Goal: Task Accomplishment & Management: Use online tool/utility

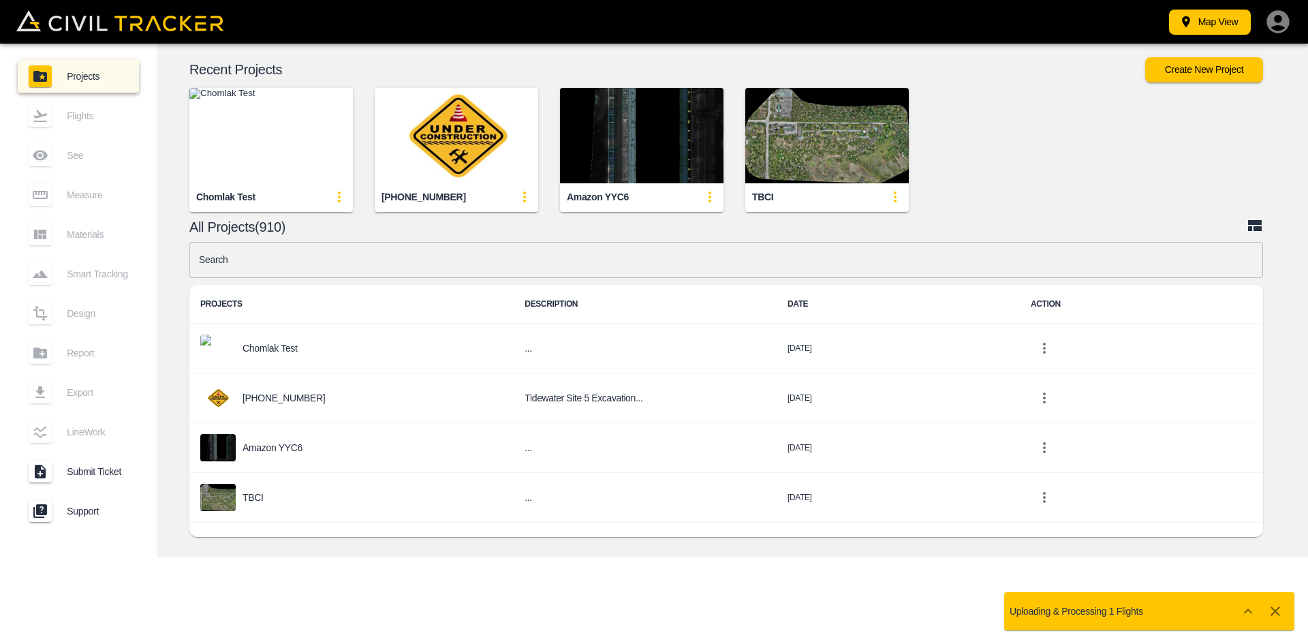
click at [482, 241] on div "Recent Projects Create New Project Chomlak Test [PHONE_NUMBER] Amazon YYC6 TBCI…" at bounding box center [732, 301] width 1151 height 514
click at [465, 267] on input "text" at bounding box center [725, 260] width 1073 height 36
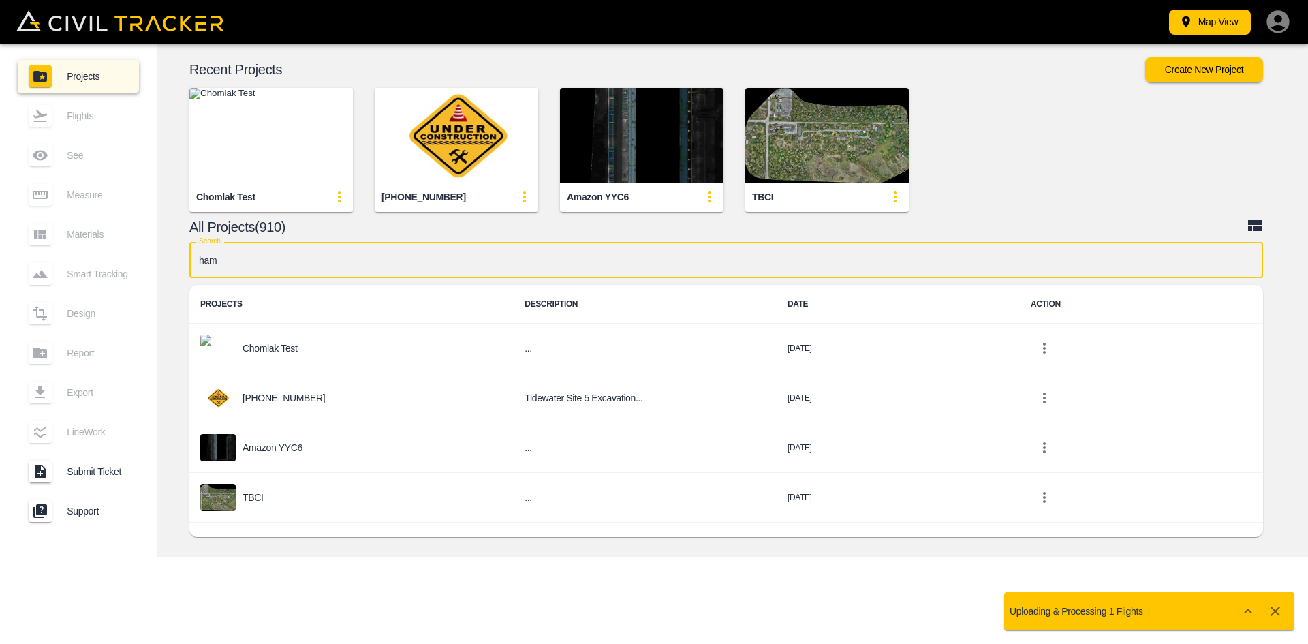
type input "[PERSON_NAME]"
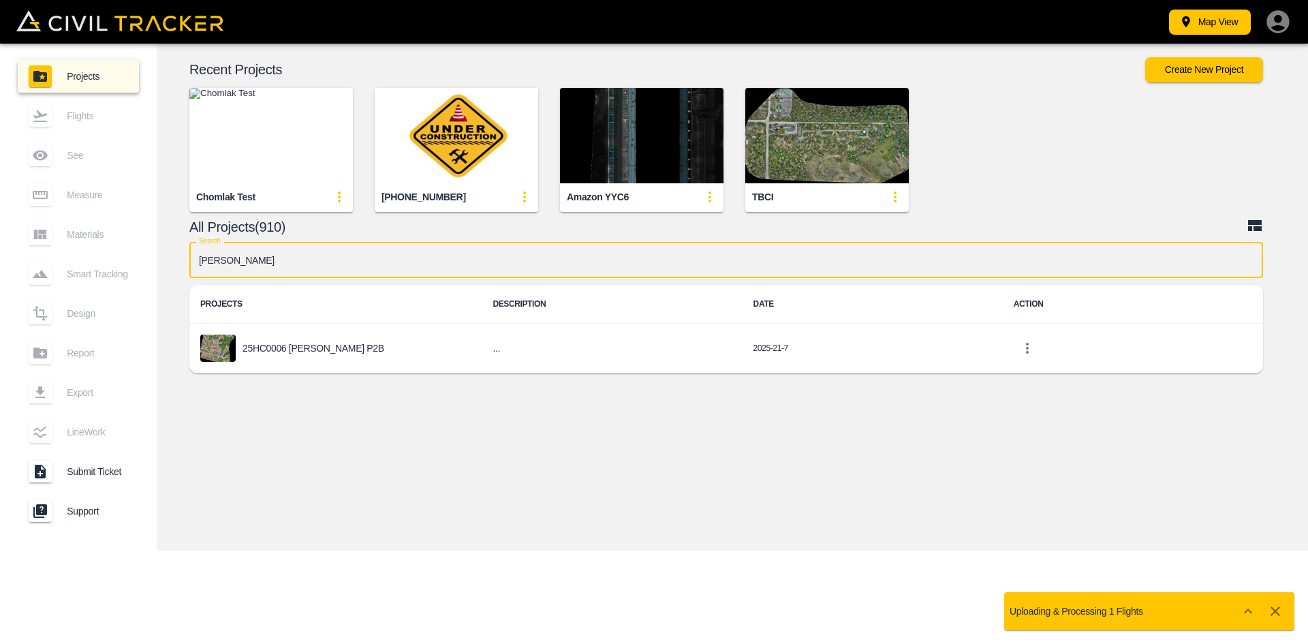
click at [283, 355] on div "25HC0006 [PERSON_NAME] P2B" at bounding box center [335, 347] width 270 height 27
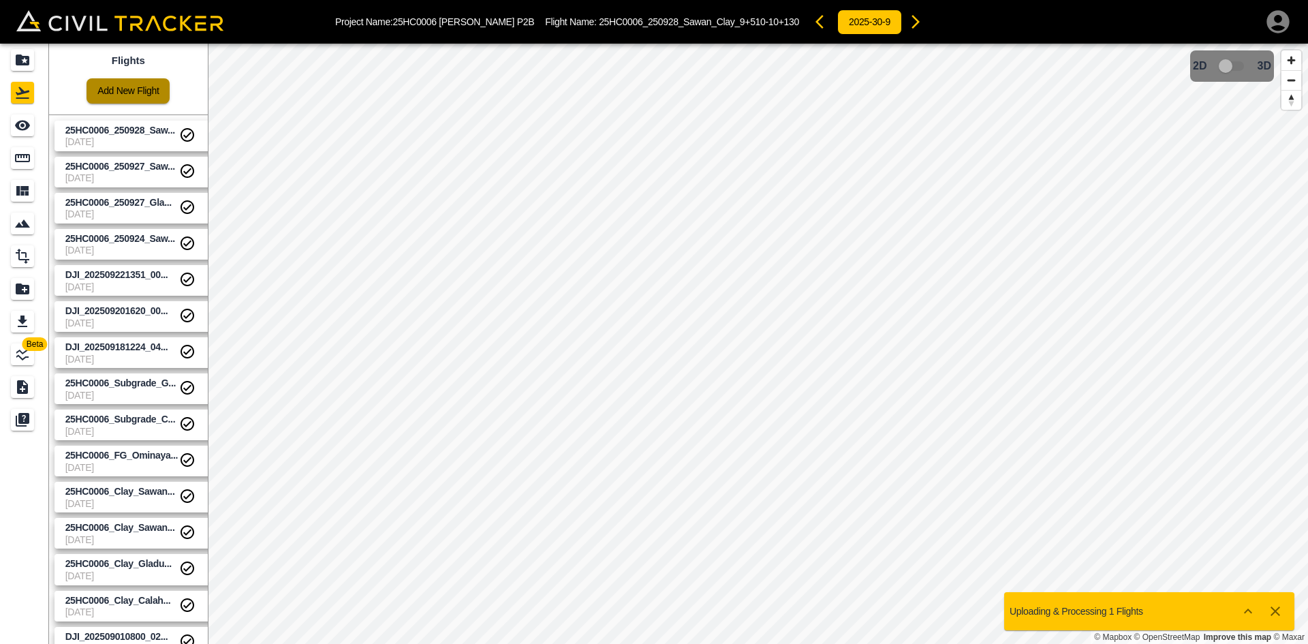
click at [140, 88] on link "Add New Flight" at bounding box center [128, 90] width 83 height 25
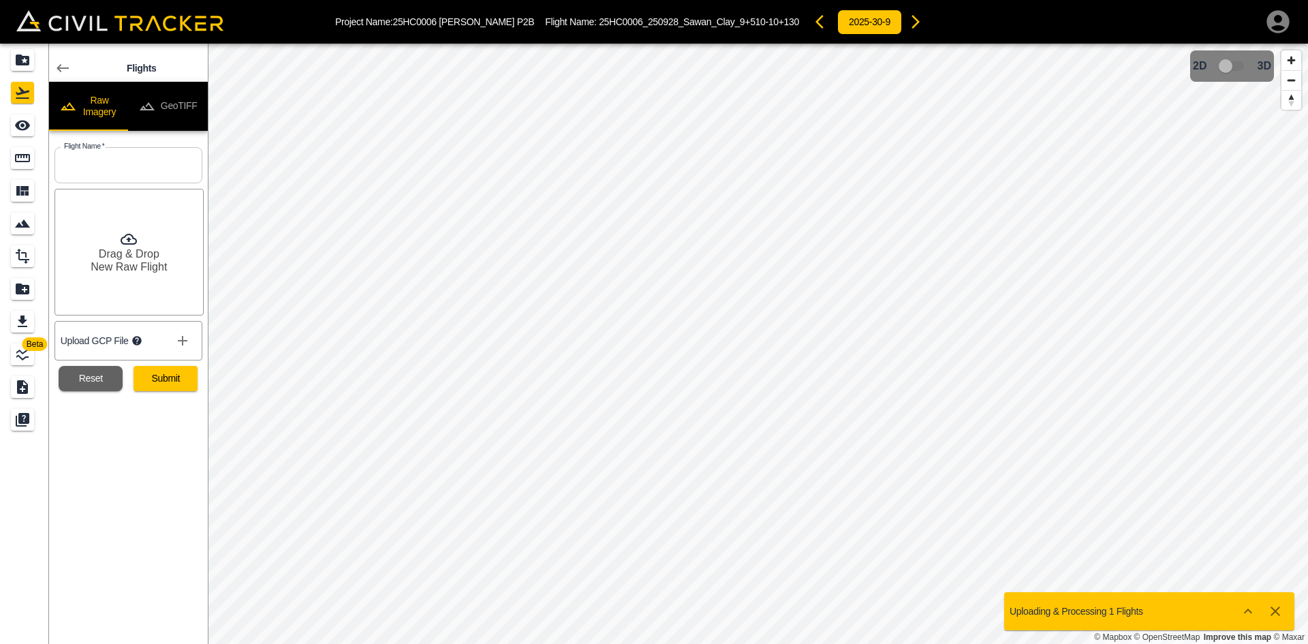
click at [166, 97] on button "GeoTIFF" at bounding box center [168, 106] width 80 height 49
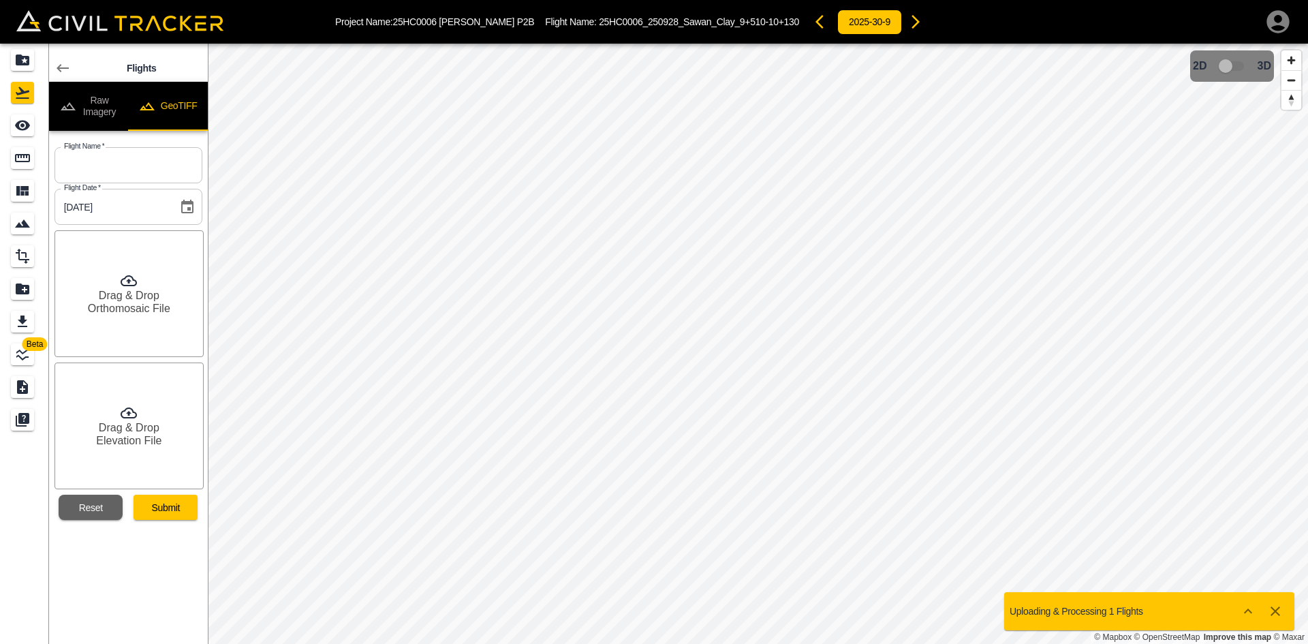
click at [183, 98] on button "GeoTIFF" at bounding box center [168, 106] width 80 height 49
click at [141, 170] on input "text" at bounding box center [128, 165] width 148 height 36
click at [146, 174] on input "text" at bounding box center [128, 165] width 148 height 36
paste input "DJI_202509300919_008_250930TopsoilCalaSpruceOmin"
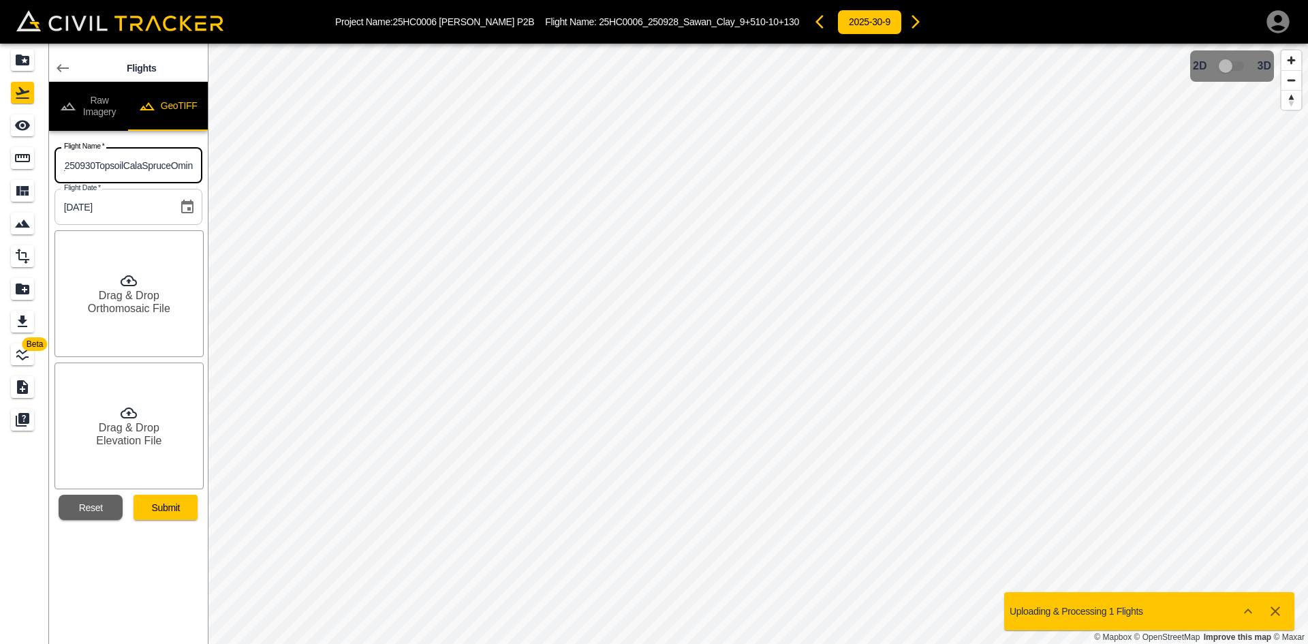
type input "DJI_202509300919_008_250930TopsoilCalaSpruceOmin"
